Goal: Communication & Community: Answer question/provide support

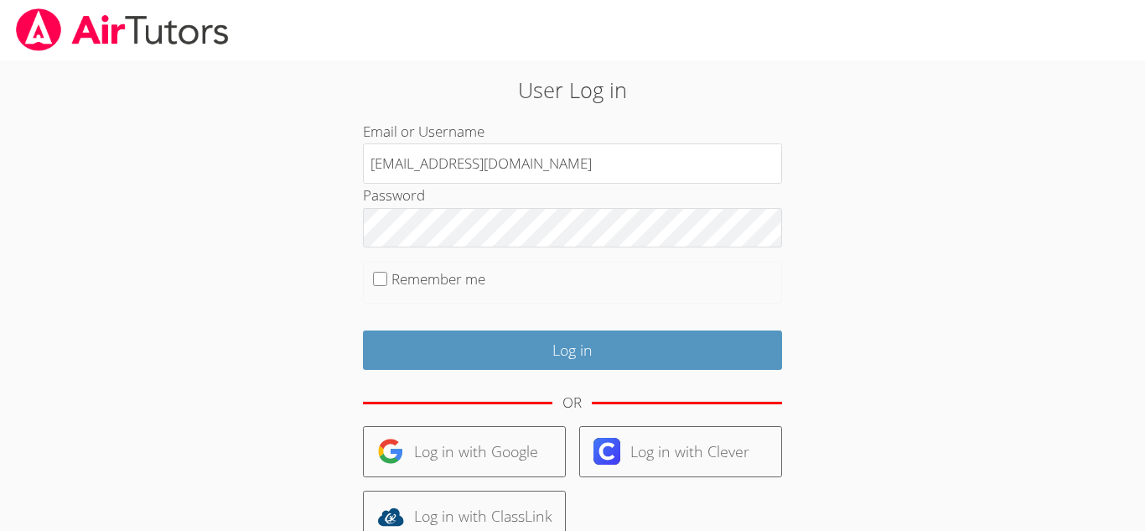
type input "a.cuneo1@lodiusd.org"
click at [379, 278] on input "Remember me" at bounding box center [380, 279] width 14 height 14
checkbox input "true"
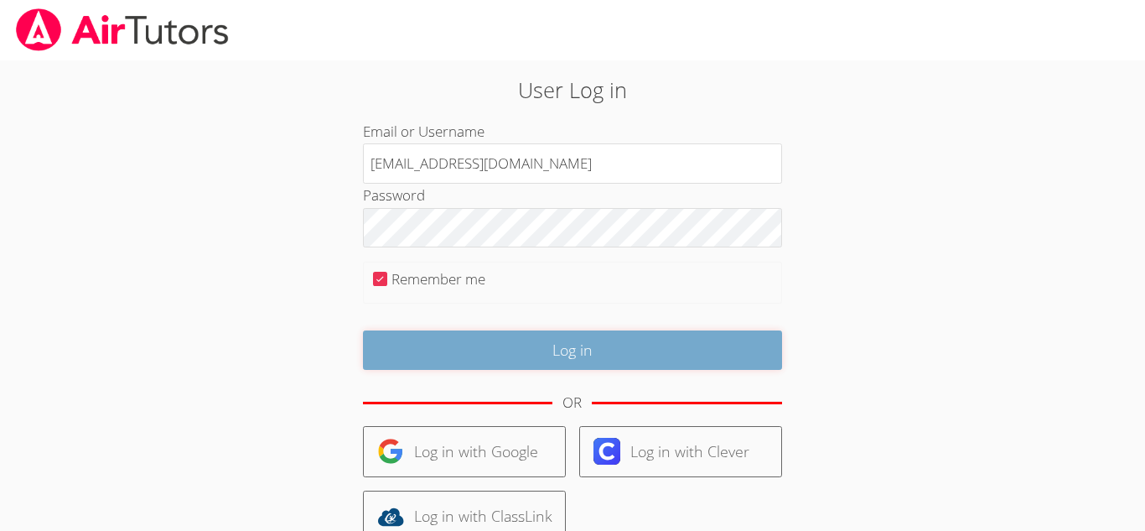
click at [624, 360] on input "Log in" at bounding box center [572, 349] width 419 height 39
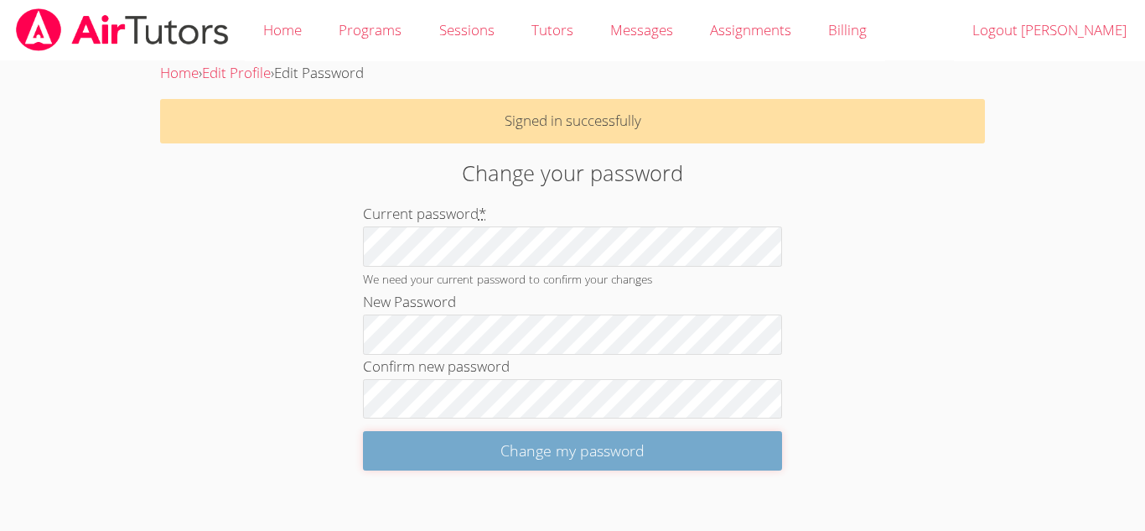
click at [490, 460] on input "Change my password" at bounding box center [572, 450] width 419 height 39
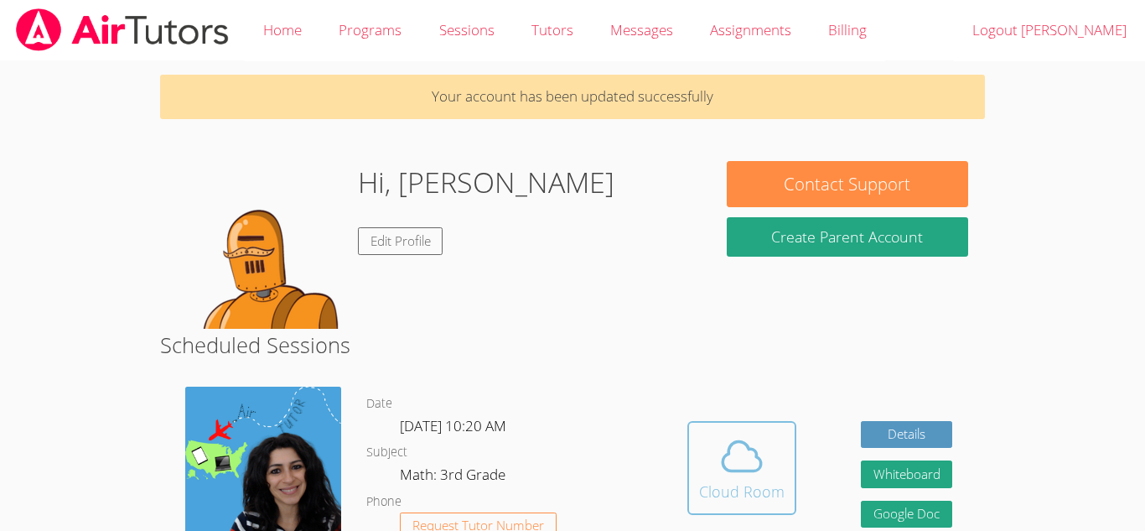
click at [735, 451] on icon at bounding box center [741, 456] width 47 height 47
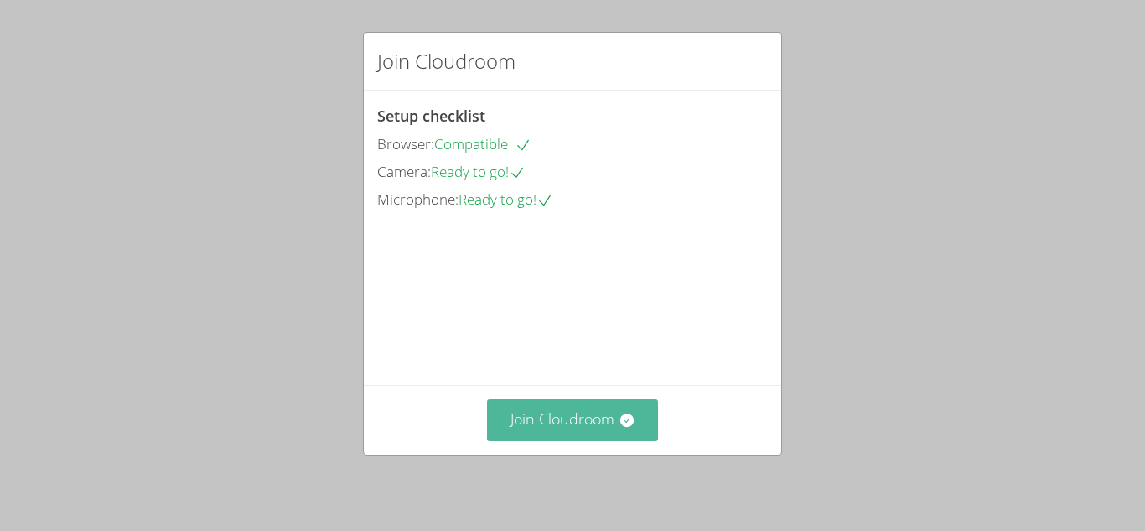
click at [584, 417] on button "Join Cloudroom" at bounding box center [573, 419] width 172 height 41
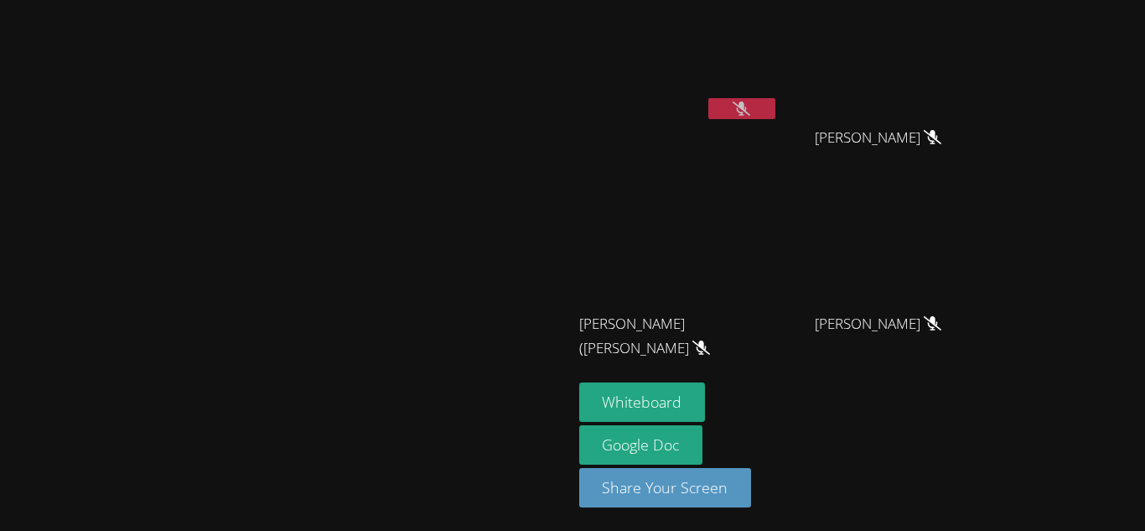
click at [412, 89] on video at bounding box center [285, 232] width 251 height 314
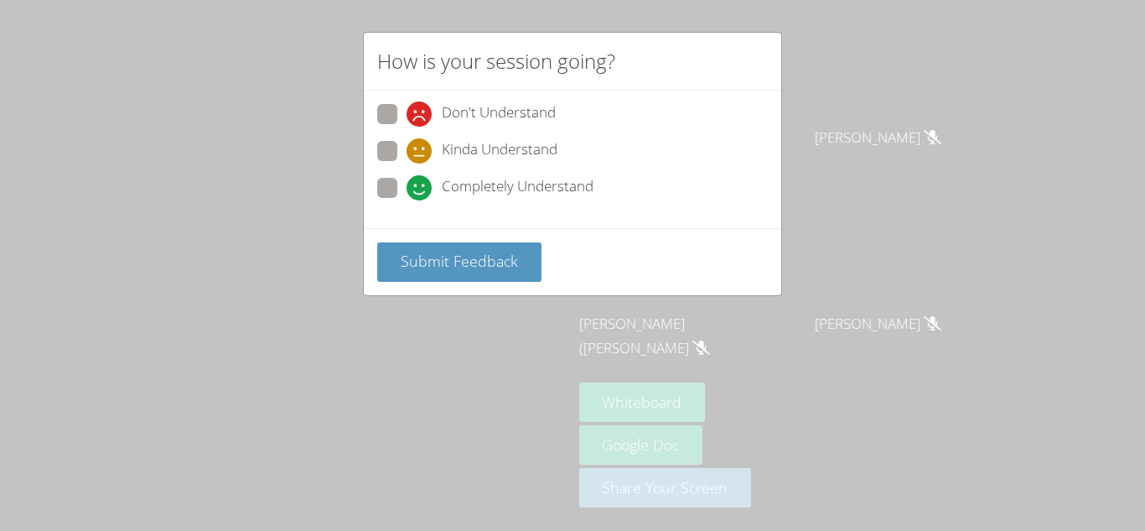
click at [407, 200] on span at bounding box center [407, 200] width 0 height 0
click at [407, 189] on input "Completely Understand" at bounding box center [414, 185] width 14 height 14
radio input "true"
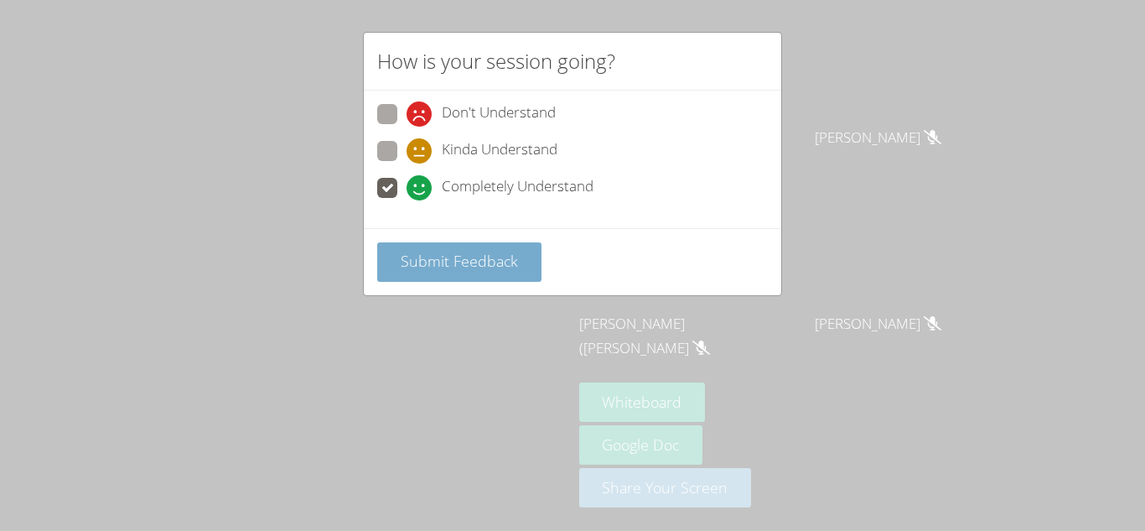
click at [416, 263] on span "Submit Feedback" at bounding box center [459, 261] width 117 height 20
